Goal: Information Seeking & Learning: Learn about a topic

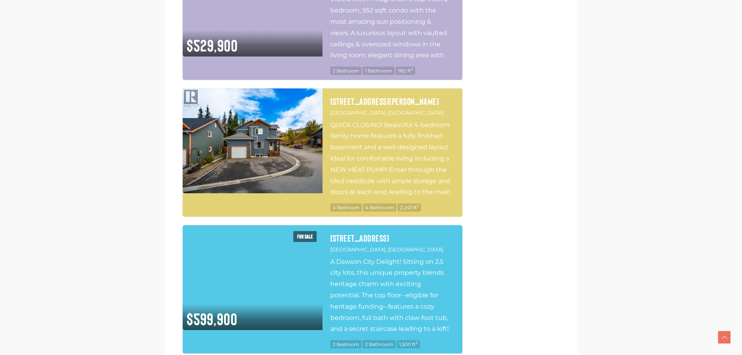
scroll to position [1871, 0]
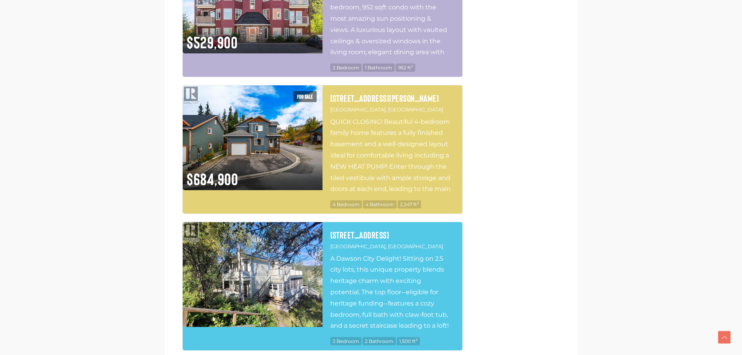
click at [279, 228] on img at bounding box center [253, 274] width 140 height 105
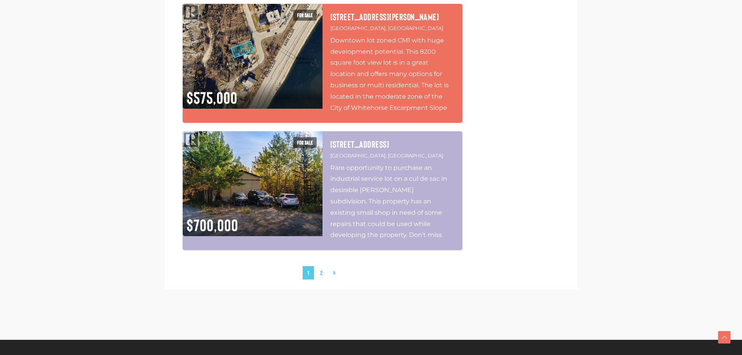
scroll to position [3352, 0]
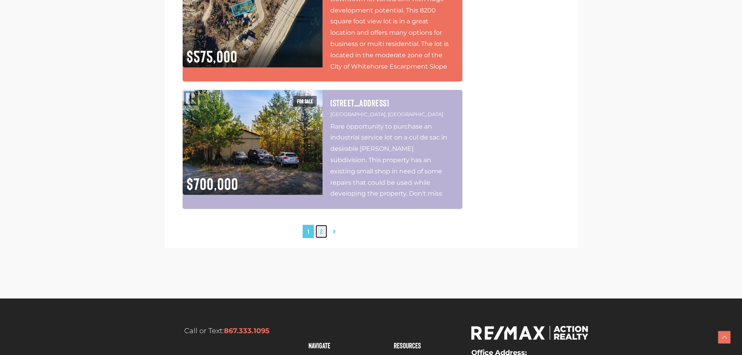
click at [320, 225] on link "2" at bounding box center [322, 232] width 12 height 14
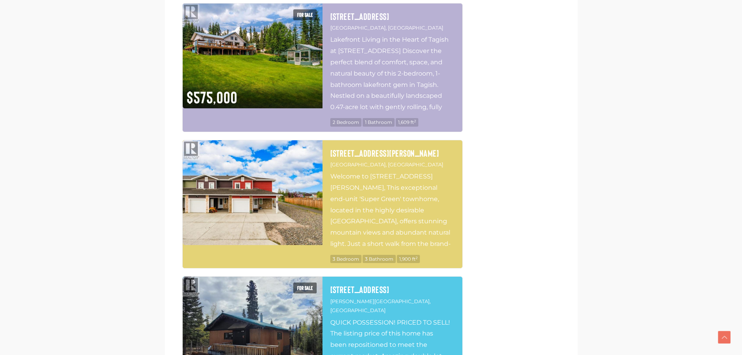
scroll to position [1384, 0]
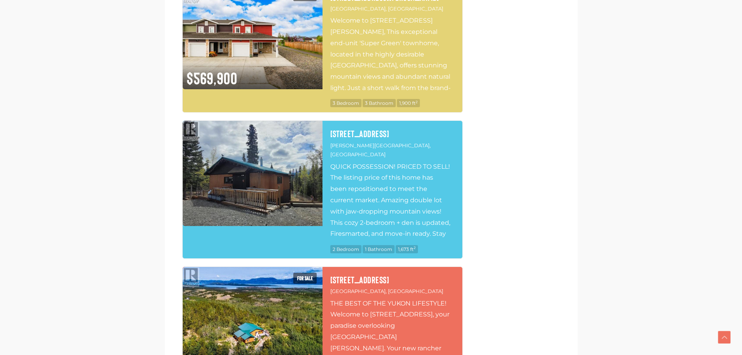
click at [287, 187] on img at bounding box center [253, 173] width 140 height 105
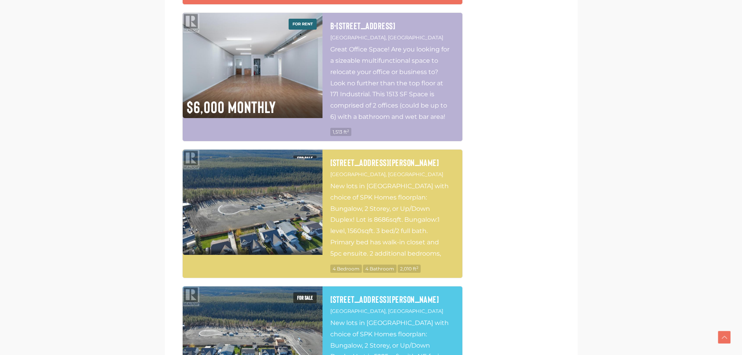
scroll to position [2865, 0]
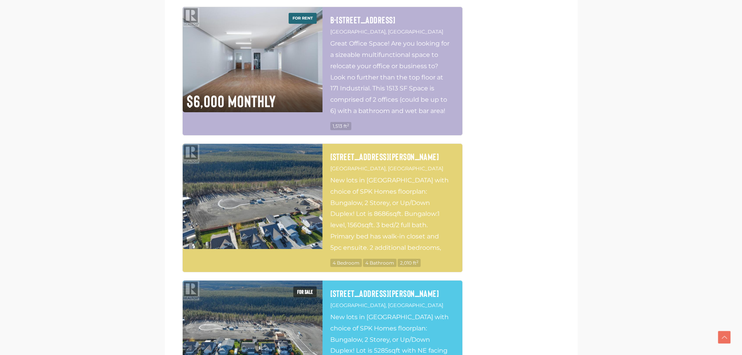
click at [251, 187] on img at bounding box center [253, 196] width 140 height 105
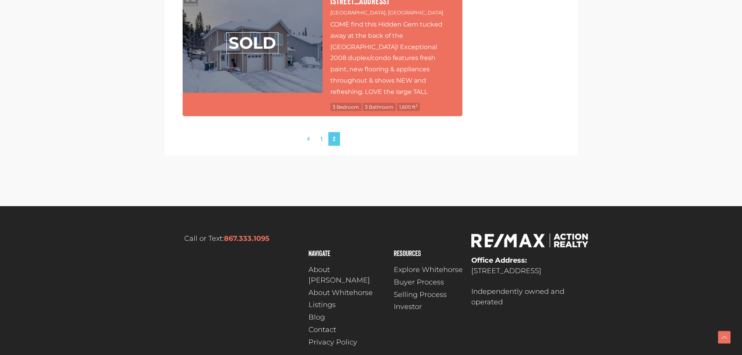
scroll to position [3298, 0]
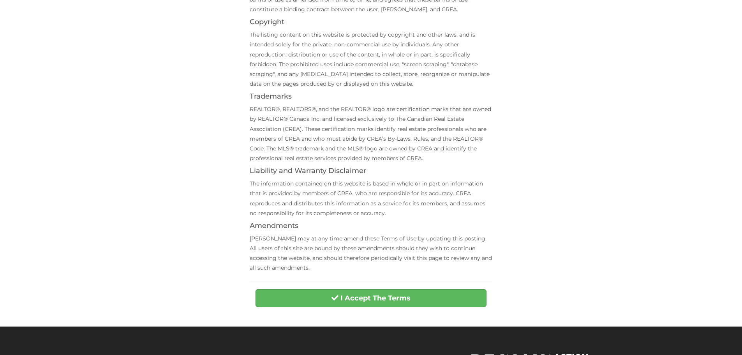
scroll to position [234, 0]
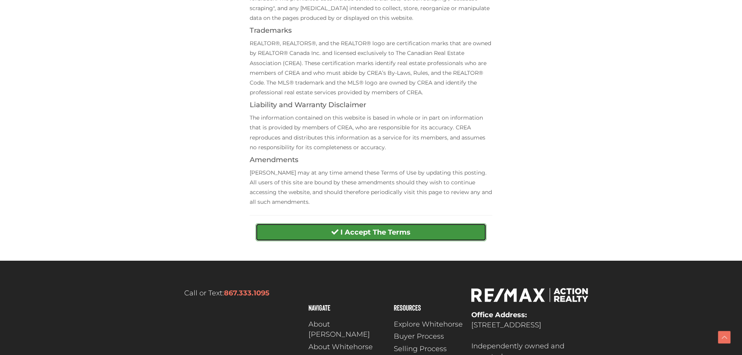
click at [377, 227] on button "I Accept The Terms" at bounding box center [371, 232] width 231 height 18
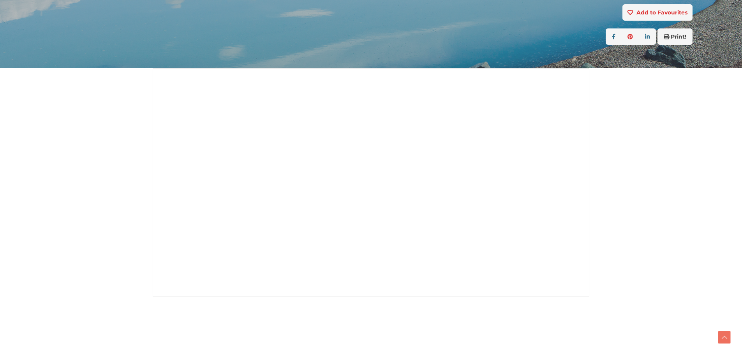
scroll to position [156, 0]
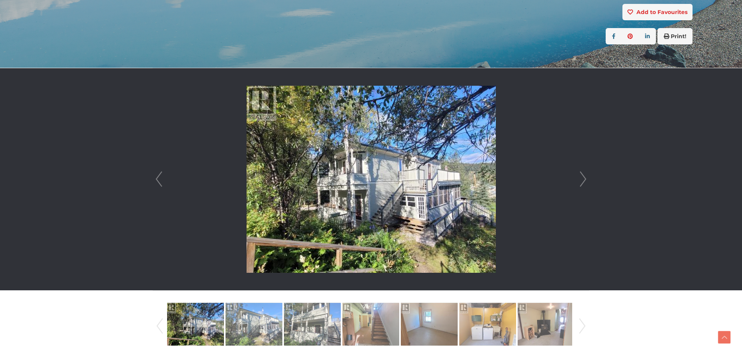
click at [582, 179] on link "Next" at bounding box center [584, 179] width 12 height 222
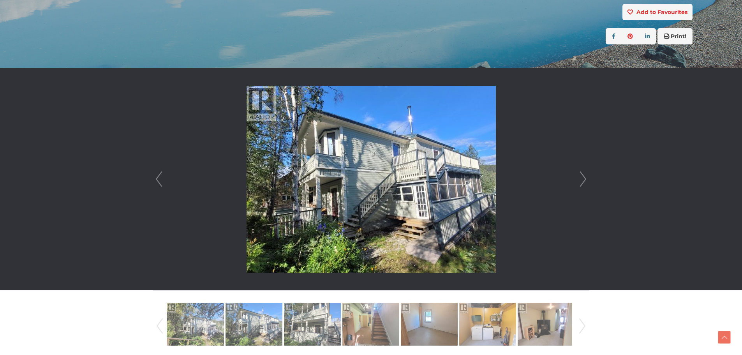
click at [582, 179] on link "Next" at bounding box center [584, 179] width 12 height 222
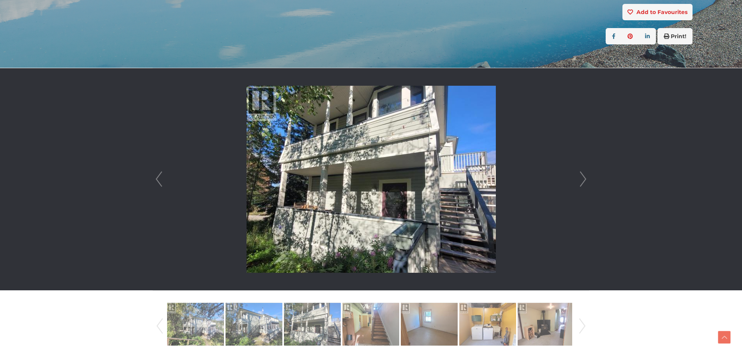
click at [582, 179] on link "Next" at bounding box center [584, 179] width 12 height 222
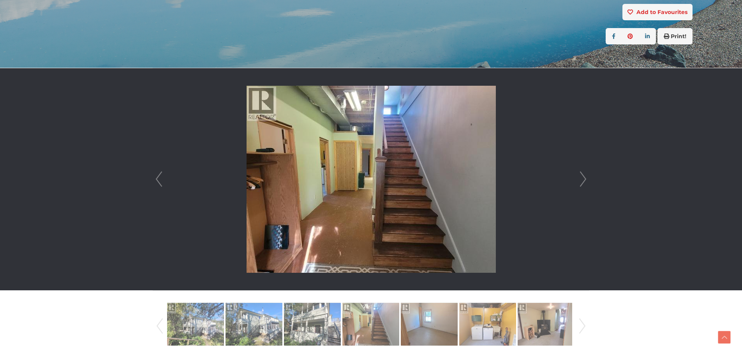
click at [582, 179] on link "Next" at bounding box center [584, 179] width 12 height 222
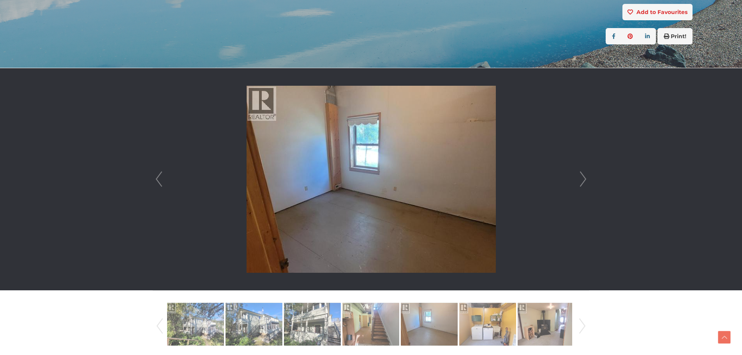
click at [582, 179] on link "Next" at bounding box center [584, 179] width 12 height 222
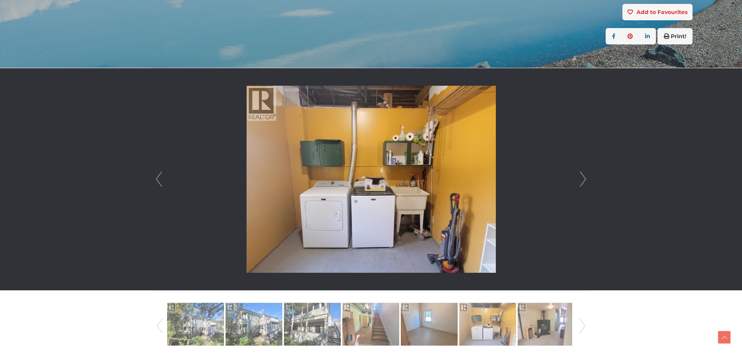
click at [582, 179] on link "Next" at bounding box center [584, 179] width 12 height 222
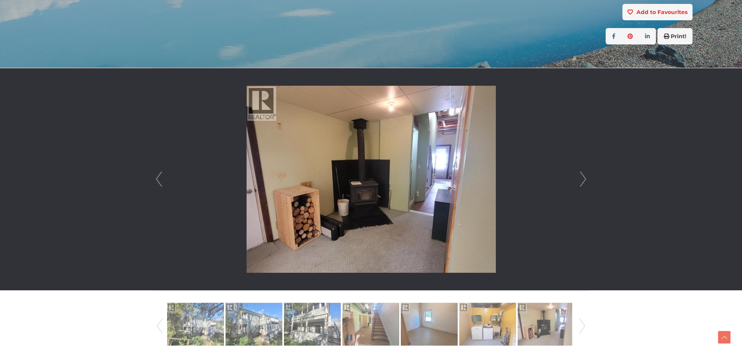
click at [582, 179] on link "Next" at bounding box center [584, 179] width 12 height 222
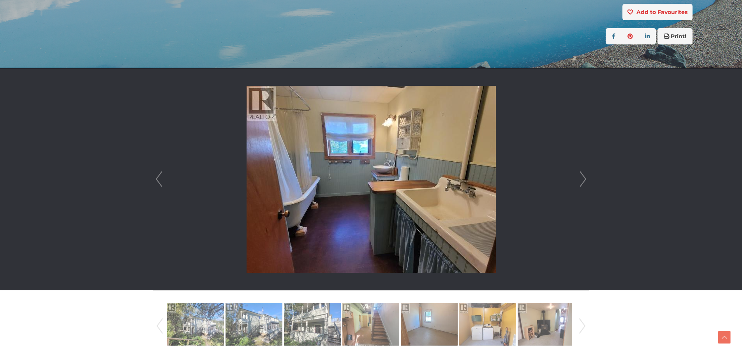
click at [582, 179] on link "Next" at bounding box center [584, 179] width 12 height 222
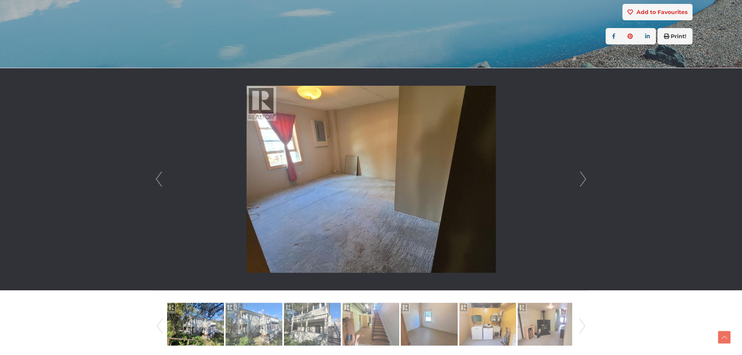
click at [582, 179] on link "Next" at bounding box center [584, 179] width 12 height 222
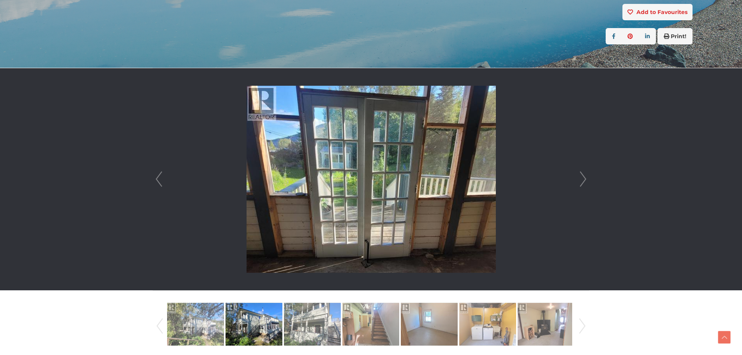
click at [582, 179] on link "Next" at bounding box center [584, 179] width 12 height 222
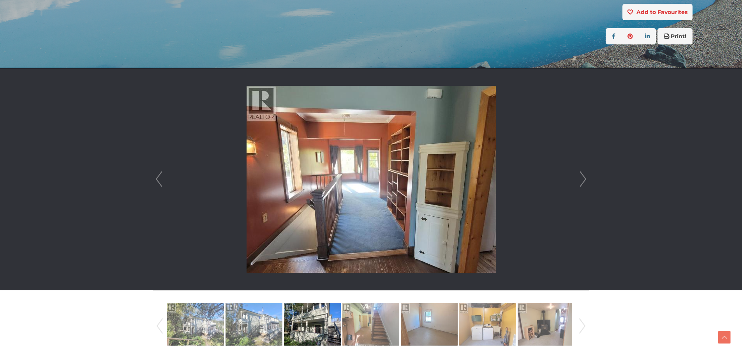
click at [582, 179] on link "Next" at bounding box center [584, 179] width 12 height 222
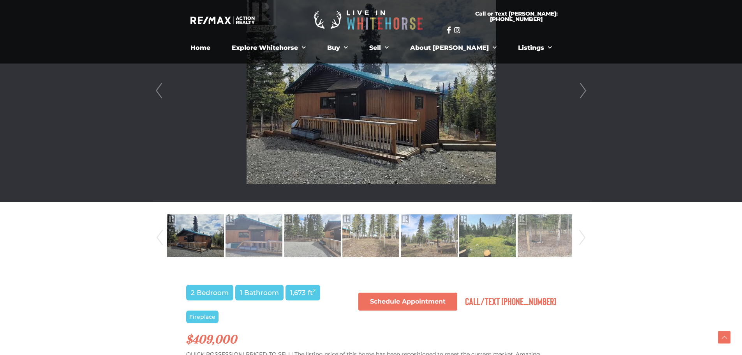
scroll to position [195, 0]
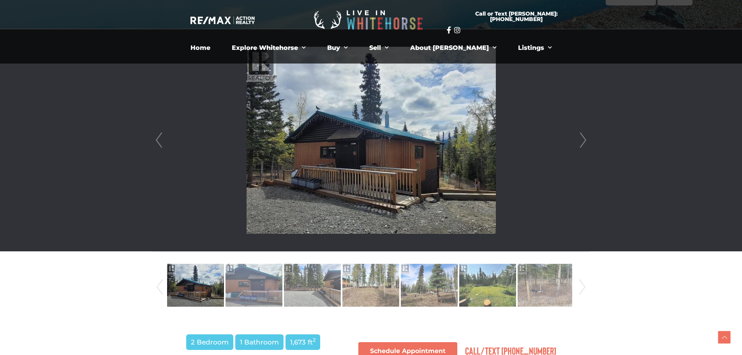
click at [589, 141] on div at bounding box center [371, 140] width 436 height 222
click at [583, 138] on link "Next" at bounding box center [584, 140] width 12 height 222
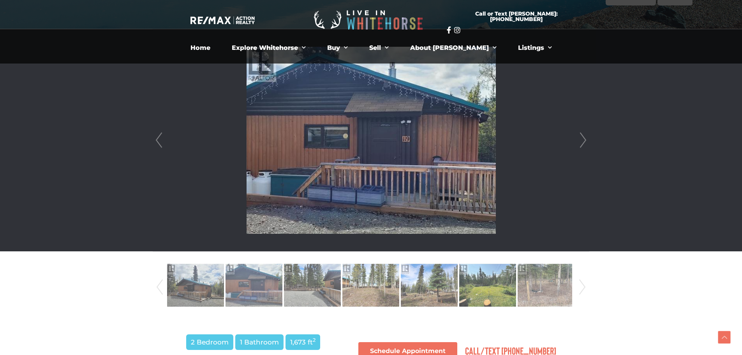
click at [583, 138] on link "Next" at bounding box center [584, 140] width 12 height 222
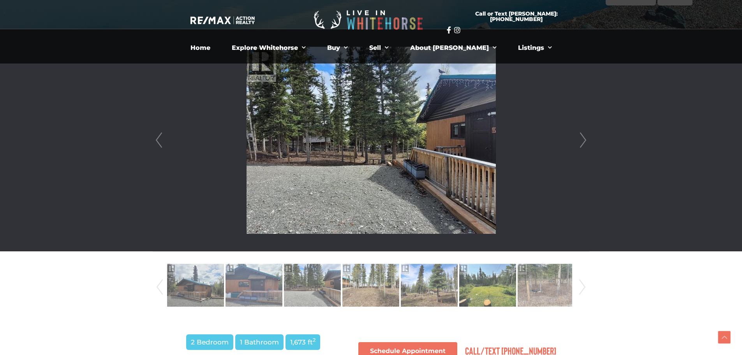
click at [583, 138] on link "Next" at bounding box center [584, 140] width 12 height 222
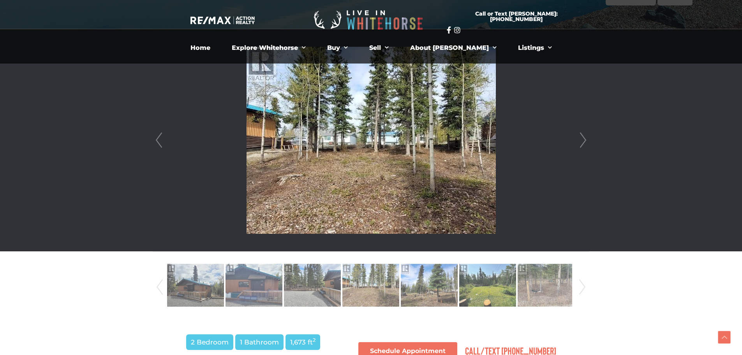
click at [583, 138] on link "Next" at bounding box center [584, 140] width 12 height 222
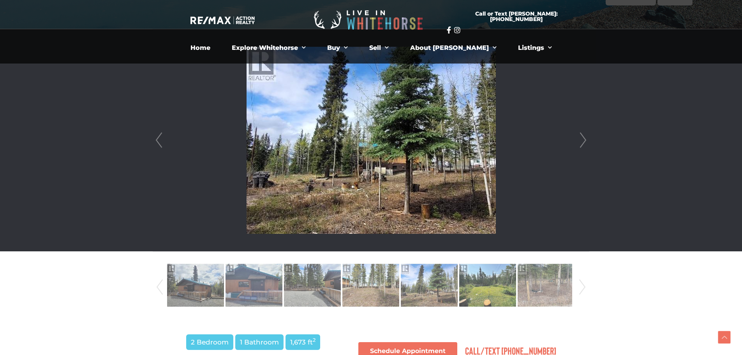
click at [583, 138] on link "Next" at bounding box center [584, 140] width 12 height 222
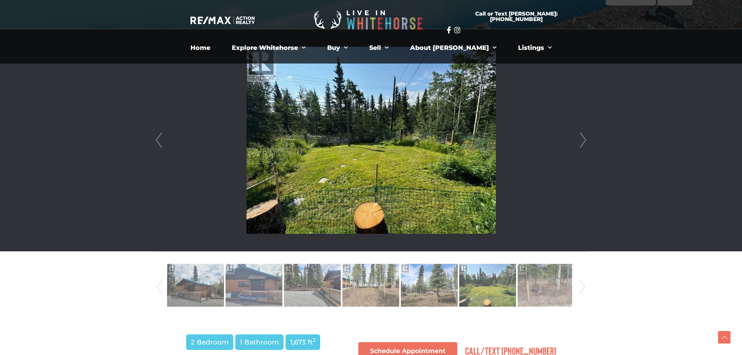
click at [583, 138] on link "Next" at bounding box center [584, 140] width 12 height 222
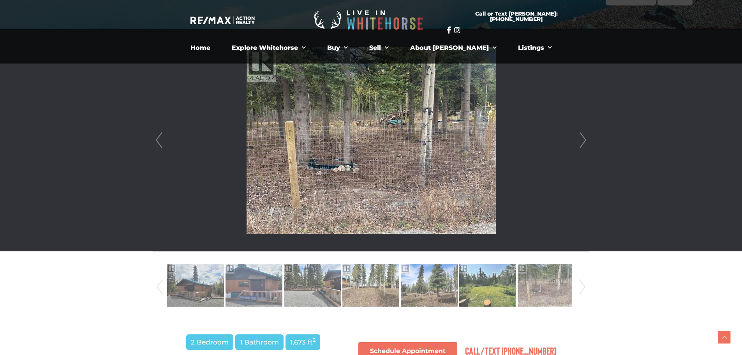
click at [583, 137] on link "Next" at bounding box center [584, 140] width 12 height 222
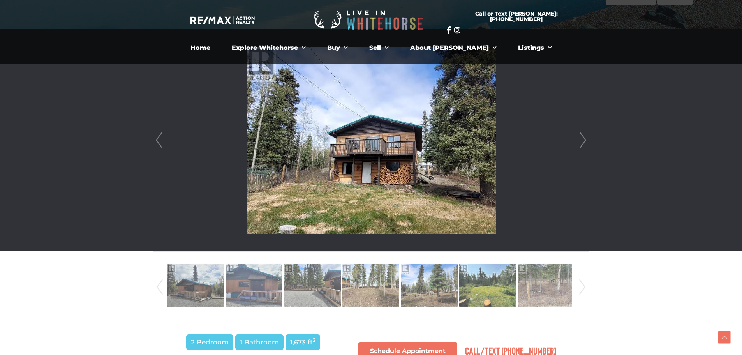
click at [583, 137] on link "Next" at bounding box center [584, 140] width 12 height 222
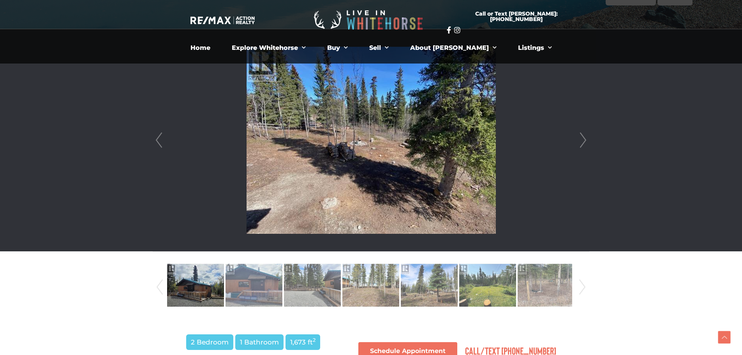
click at [583, 137] on link "Next" at bounding box center [584, 140] width 12 height 222
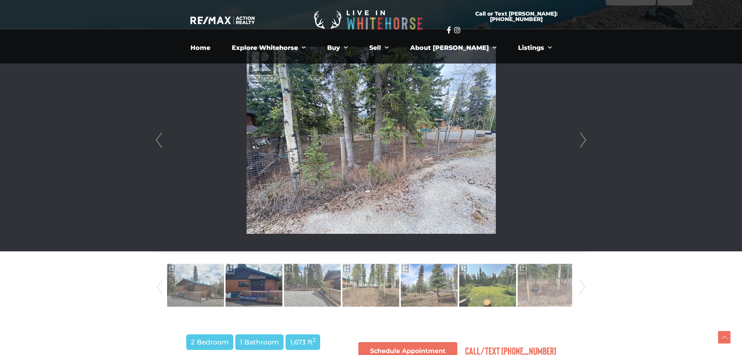
click at [583, 137] on link "Next" at bounding box center [584, 140] width 12 height 222
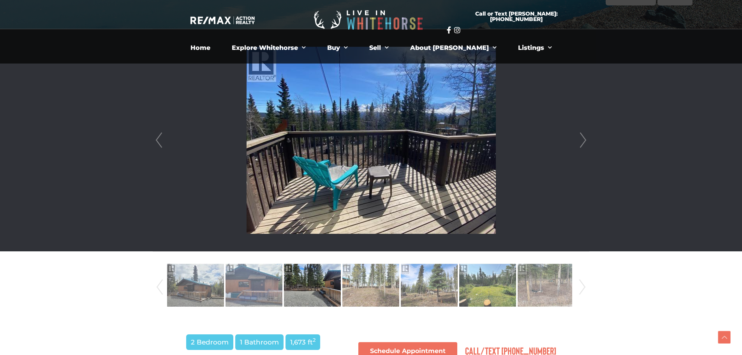
click at [583, 137] on link "Next" at bounding box center [584, 140] width 12 height 222
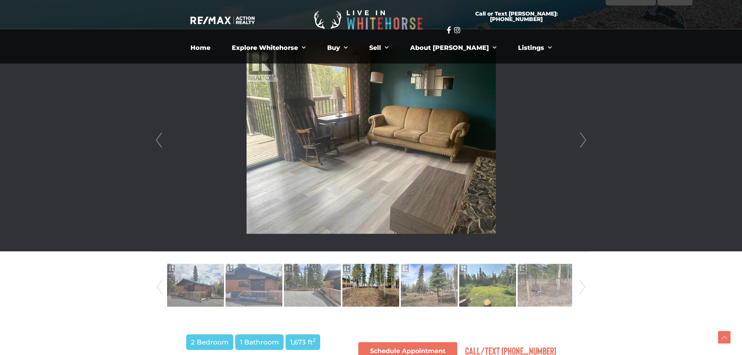
click at [583, 137] on link "Next" at bounding box center [584, 140] width 12 height 222
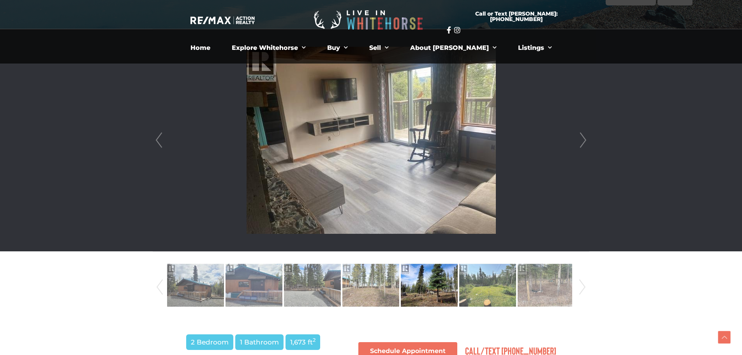
click at [583, 137] on link "Next" at bounding box center [584, 140] width 12 height 222
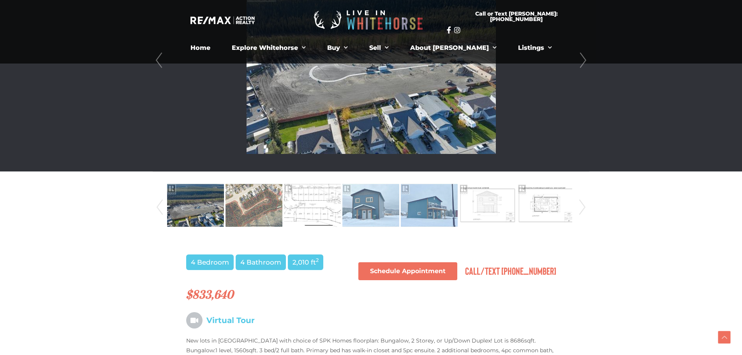
scroll to position [156, 0]
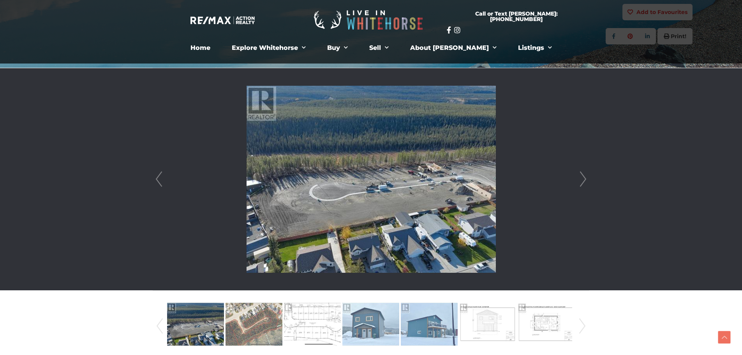
click at [583, 179] on link "Next" at bounding box center [584, 179] width 12 height 222
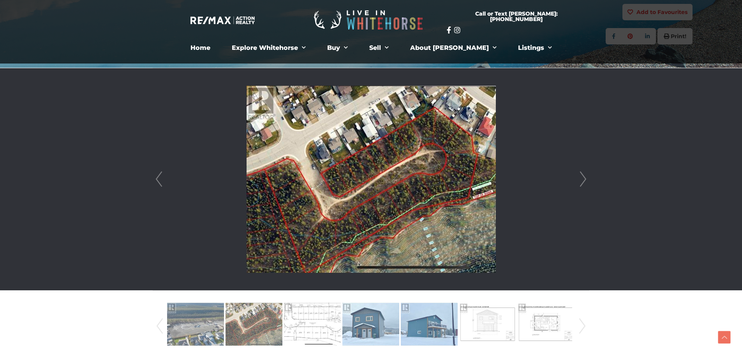
click at [583, 179] on link "Next" at bounding box center [584, 179] width 12 height 222
